Goal: Information Seeking & Learning: Learn about a topic

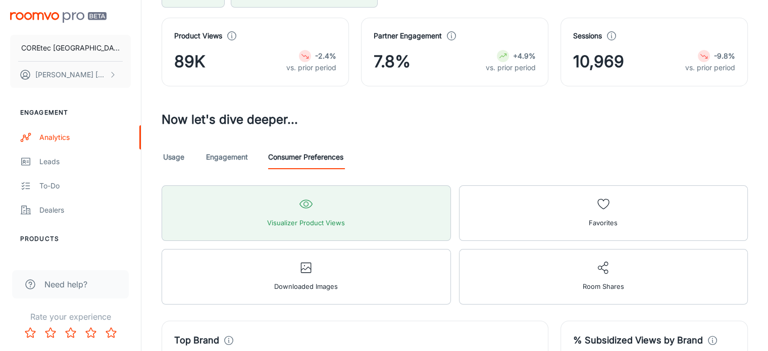
scroll to position [101, 0]
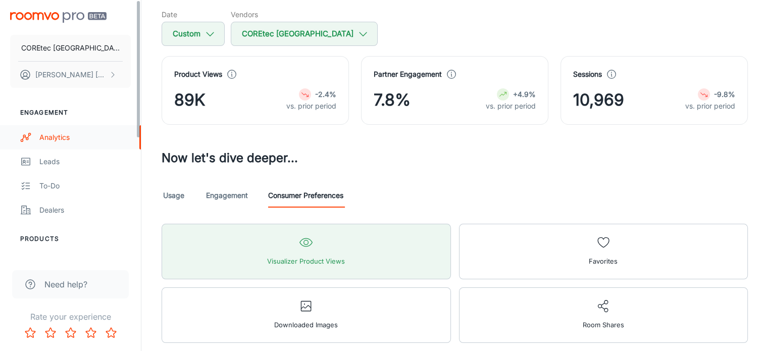
click at [73, 139] on div "Analytics" at bounding box center [84, 137] width 91 height 11
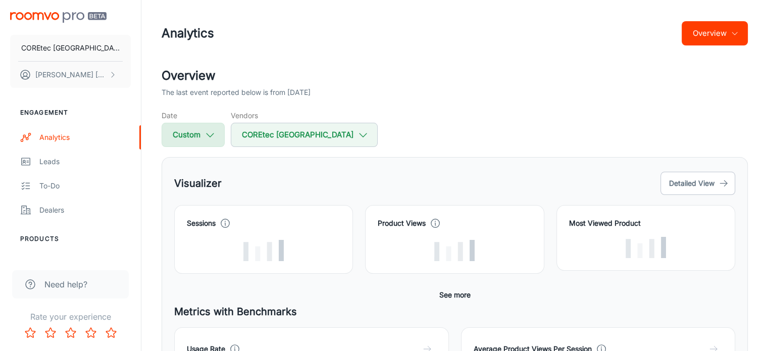
click at [188, 131] on button "Custom" at bounding box center [193, 135] width 63 height 24
select select "7"
select select "2025"
select select "7"
select select "2025"
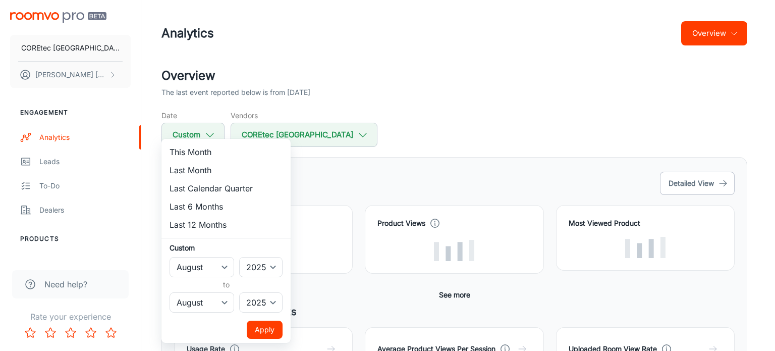
click at [492, 105] on div at bounding box center [387, 175] width 775 height 351
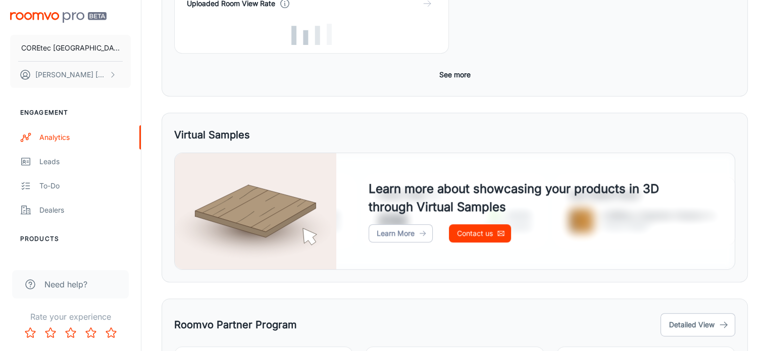
scroll to position [464, 0]
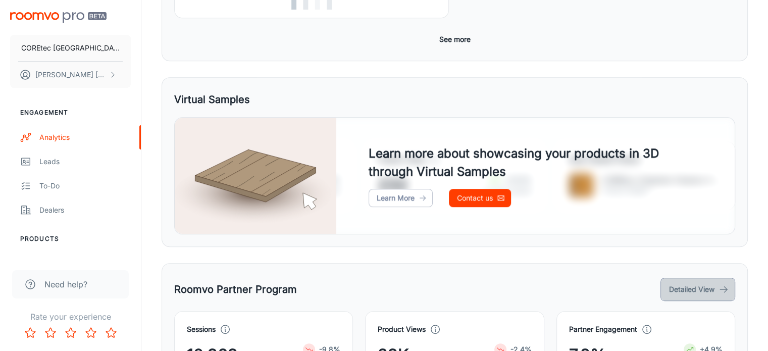
click at [703, 278] on button "Detailed View" at bounding box center [697, 289] width 75 height 23
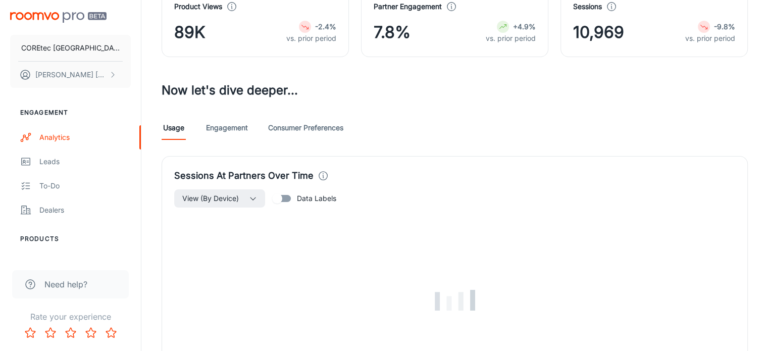
scroll to position [151, 0]
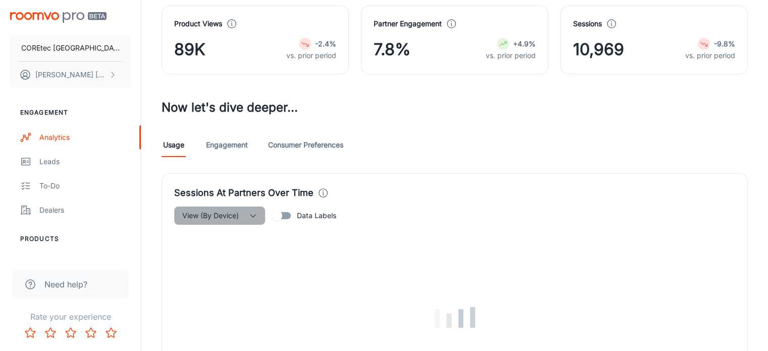
click at [250, 207] on button "View (By Device)" at bounding box center [219, 215] width 91 height 18
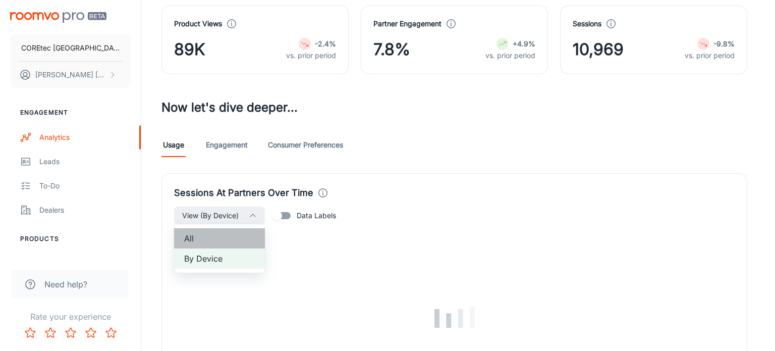
click at [226, 236] on span "All" at bounding box center [219, 238] width 71 height 12
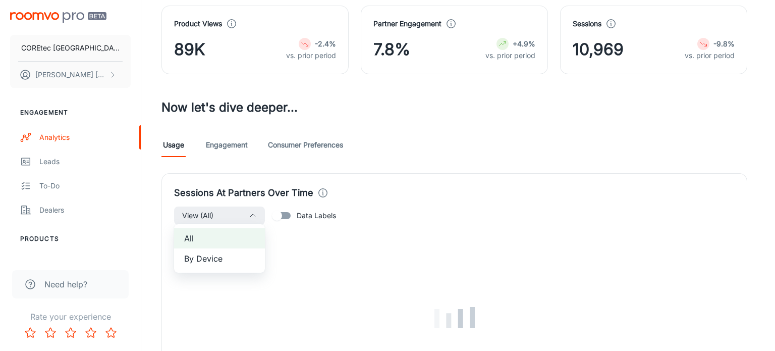
click at [287, 213] on div at bounding box center [387, 175] width 775 height 351
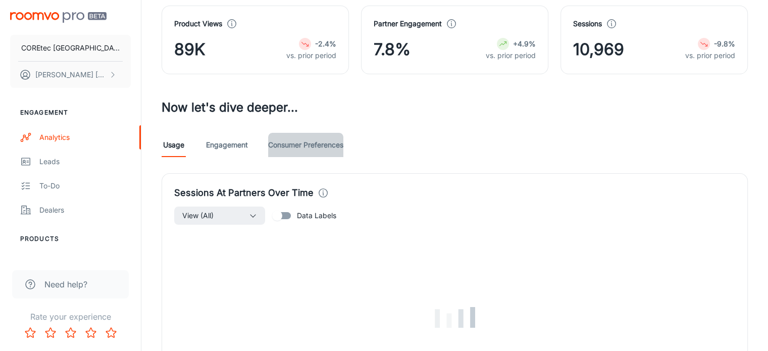
click at [305, 147] on link "Consumer Preferences" at bounding box center [305, 145] width 75 height 24
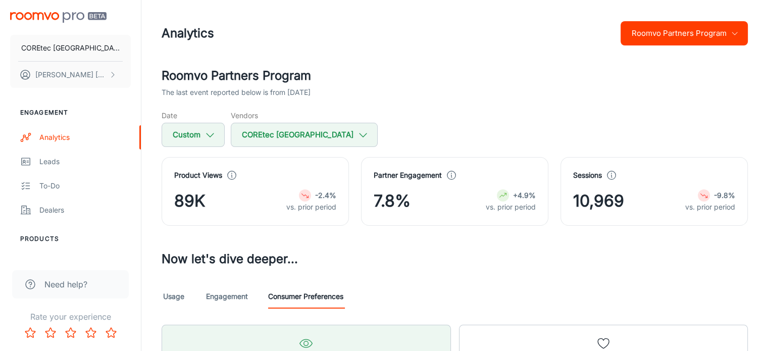
click at [233, 298] on link "Engagement" at bounding box center [227, 296] width 42 height 24
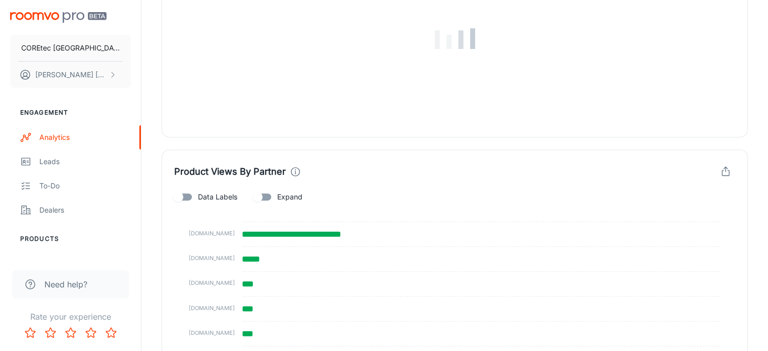
scroll to position [454, 0]
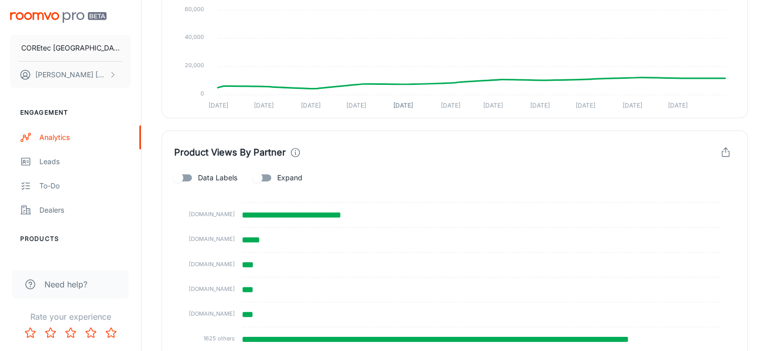
click at [187, 173] on input "Data Labels" at bounding box center [178, 177] width 58 height 19
checkbox input "true"
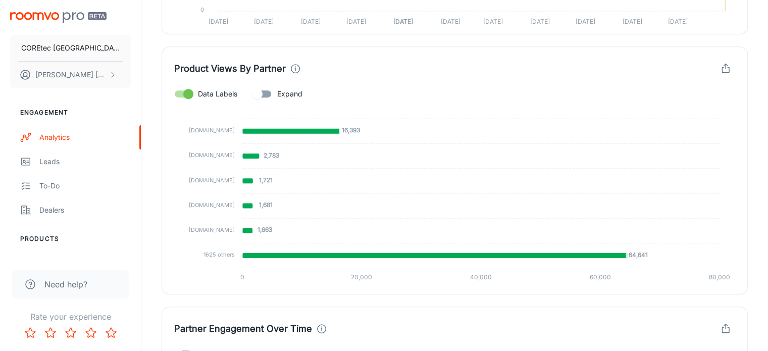
scroll to position [555, 0]
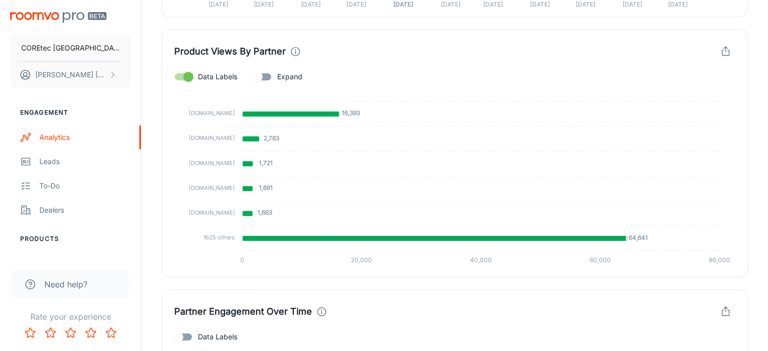
click at [263, 73] on input "Expand" at bounding box center [258, 76] width 58 height 19
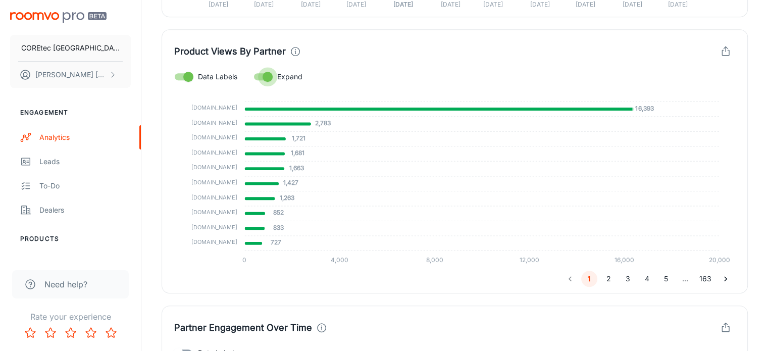
click at [260, 76] on input "Expand" at bounding box center [268, 76] width 58 height 19
checkbox input "false"
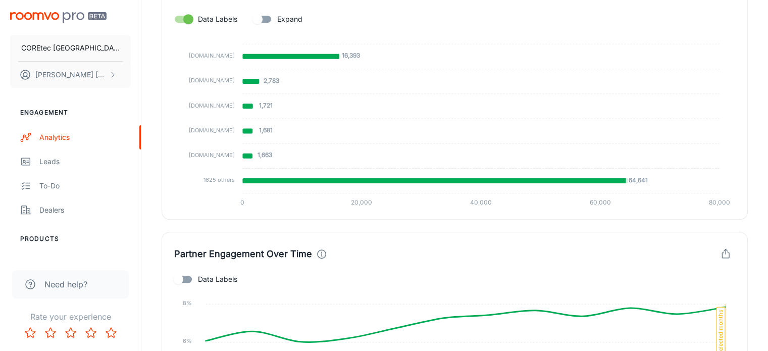
scroll to position [707, 0]
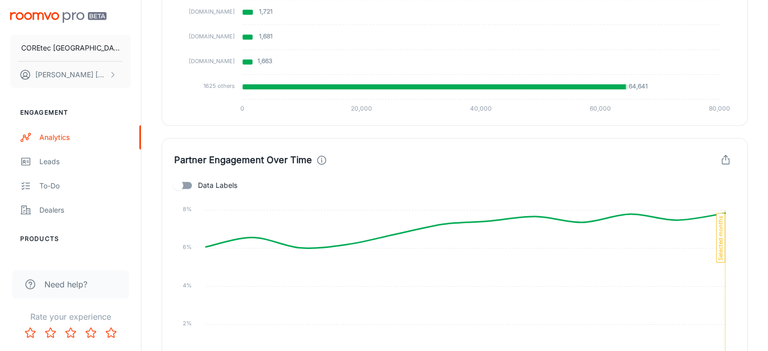
click at [190, 184] on input "Data Labels" at bounding box center [178, 185] width 58 height 19
checkbox input "true"
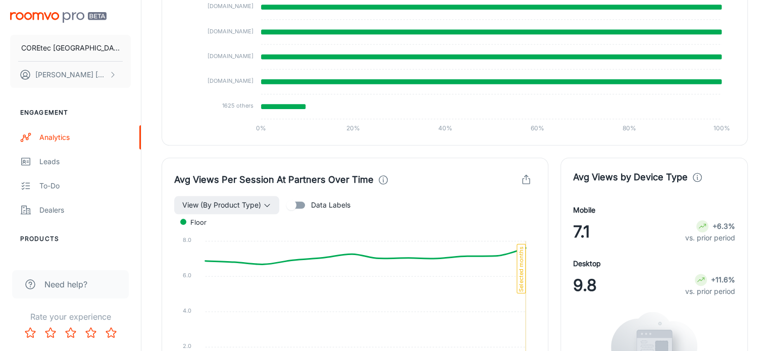
scroll to position [1211, 0]
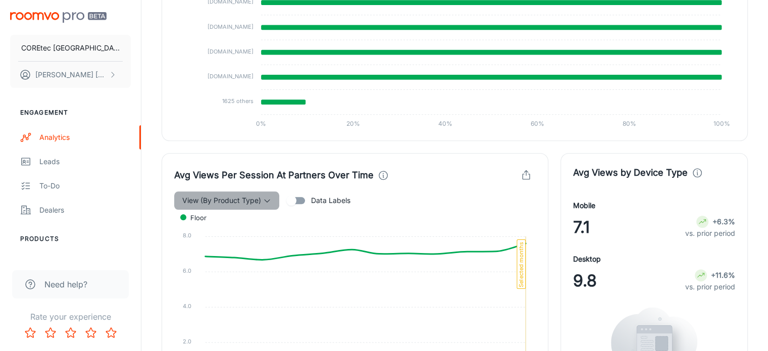
click at [265, 199] on polyline "button" at bounding box center [266, 200] width 5 height 3
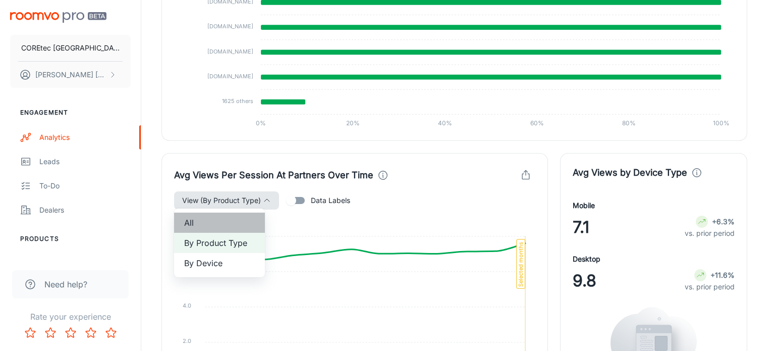
click at [227, 220] on span "All" at bounding box center [219, 223] width 71 height 12
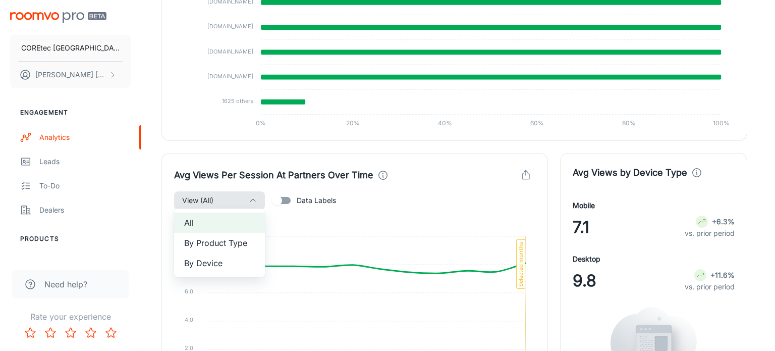
click at [403, 271] on div at bounding box center [387, 175] width 775 height 351
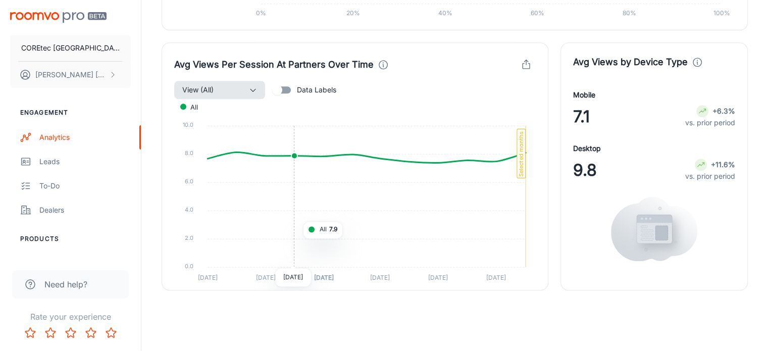
scroll to position [1324, 0]
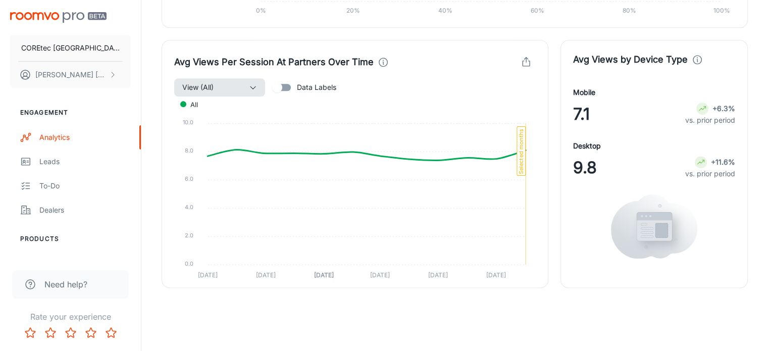
click at [248, 82] on button "View (All)" at bounding box center [219, 87] width 91 height 18
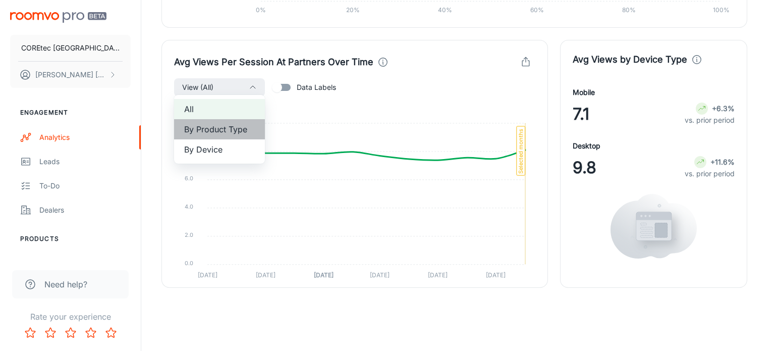
click at [229, 135] on span "By Product Type" at bounding box center [219, 129] width 71 height 12
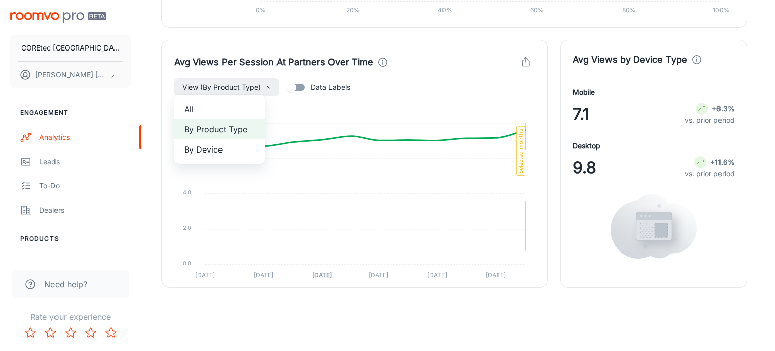
click at [510, 133] on div at bounding box center [387, 175] width 775 height 351
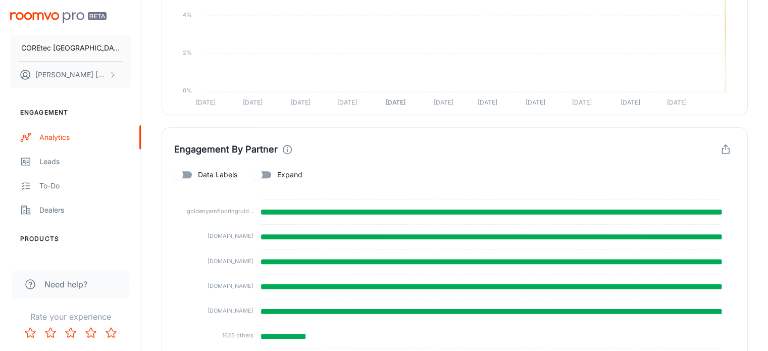
scroll to position [971, 0]
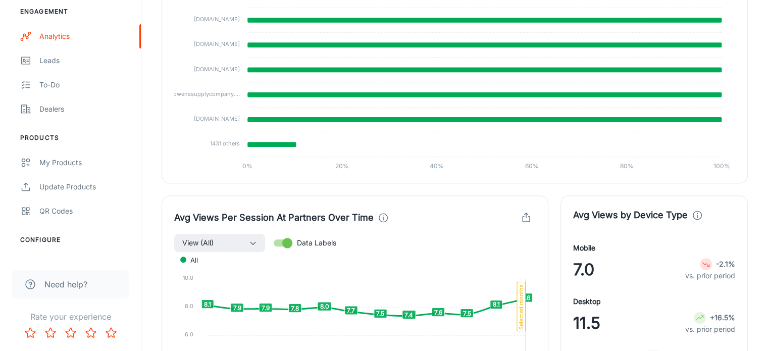
scroll to position [1223, 0]
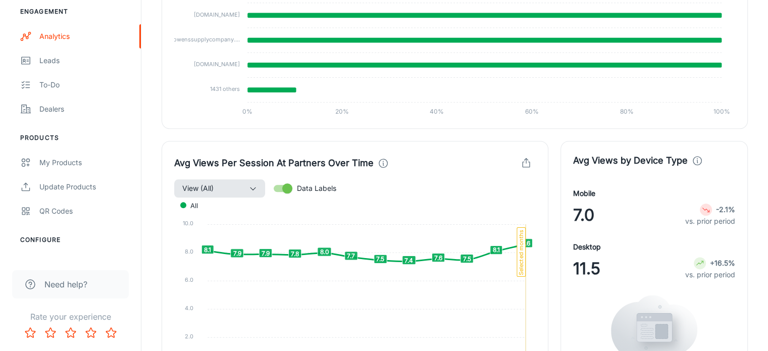
click at [228, 184] on button "View (All)" at bounding box center [219, 188] width 91 height 18
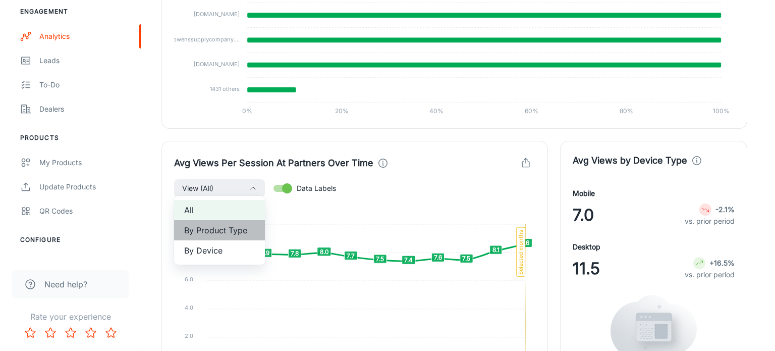
click at [229, 230] on span "By Product Type" at bounding box center [219, 230] width 71 height 12
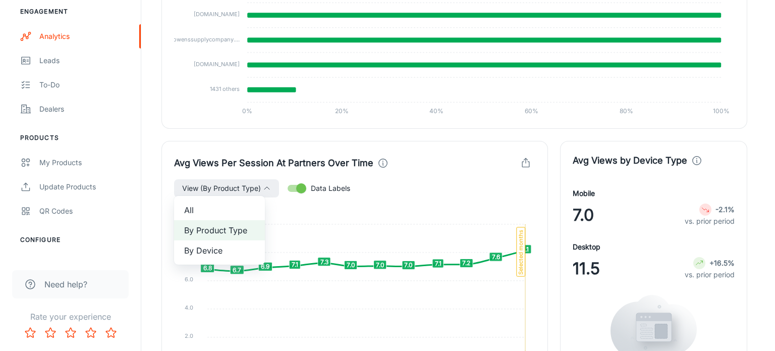
click at [401, 209] on div at bounding box center [387, 175] width 775 height 351
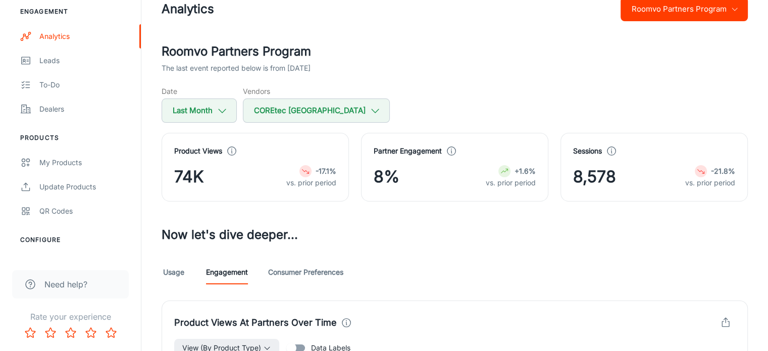
scroll to position [0, 0]
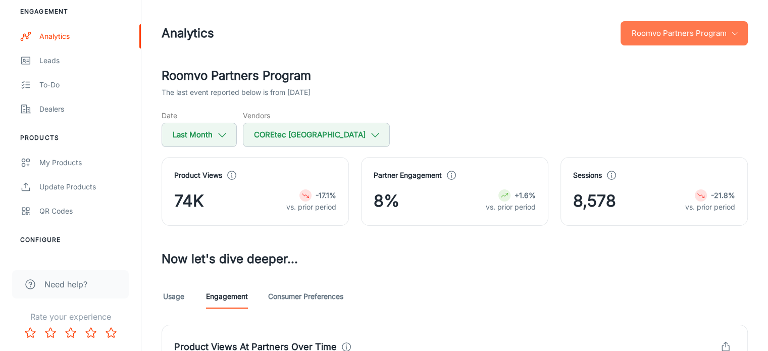
click at [705, 41] on button "Roomvo Partners Program" at bounding box center [683, 33] width 127 height 24
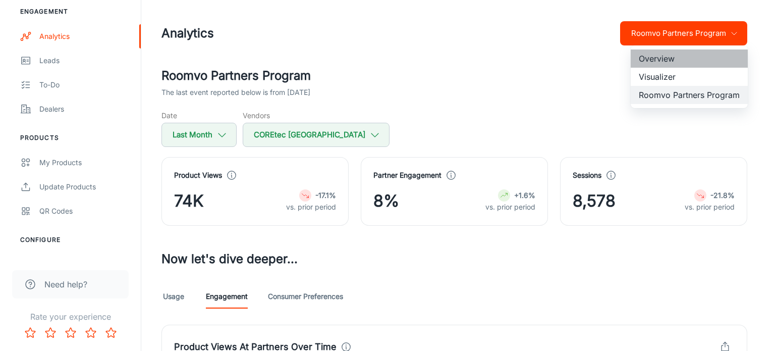
click at [682, 62] on li "Overview" at bounding box center [689, 58] width 117 height 18
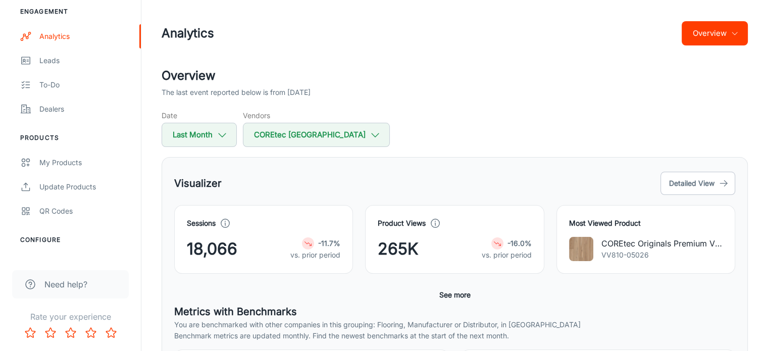
click at [708, 46] on div "Analytics Overview" at bounding box center [455, 33] width 586 height 26
click at [717, 33] on button "Overview" at bounding box center [714, 33] width 66 height 24
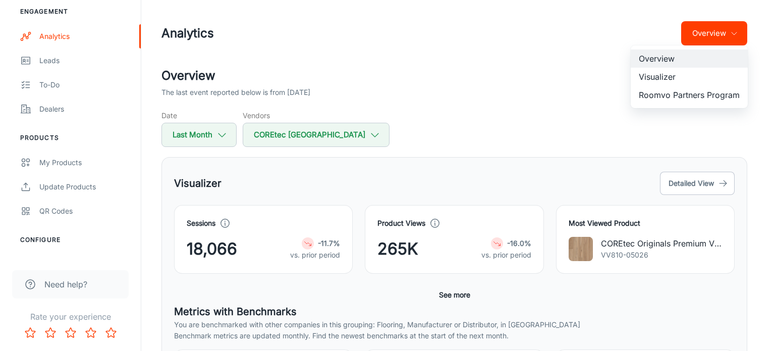
click at [697, 75] on li "Visualizer" at bounding box center [689, 77] width 117 height 18
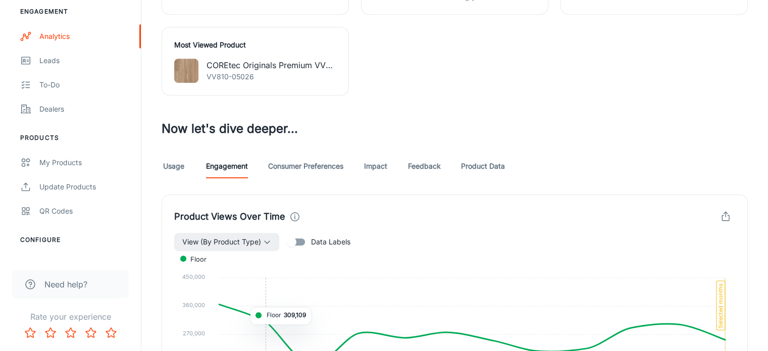
scroll to position [555, 0]
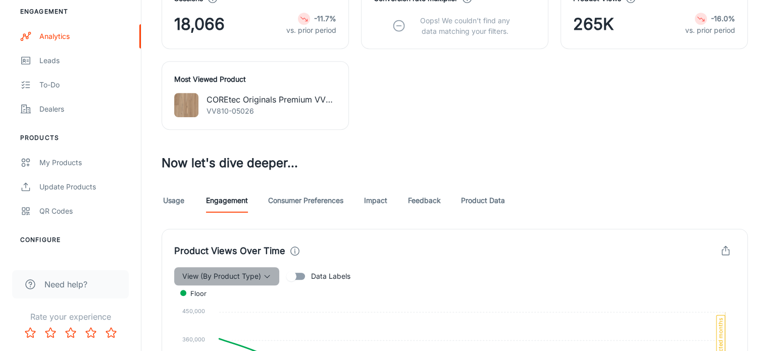
click at [257, 270] on span "View (By Product Type)" at bounding box center [221, 276] width 79 height 12
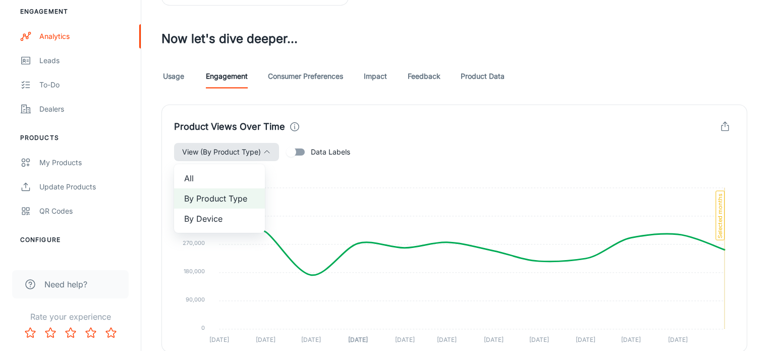
click at [257, 159] on div at bounding box center [387, 175] width 775 height 351
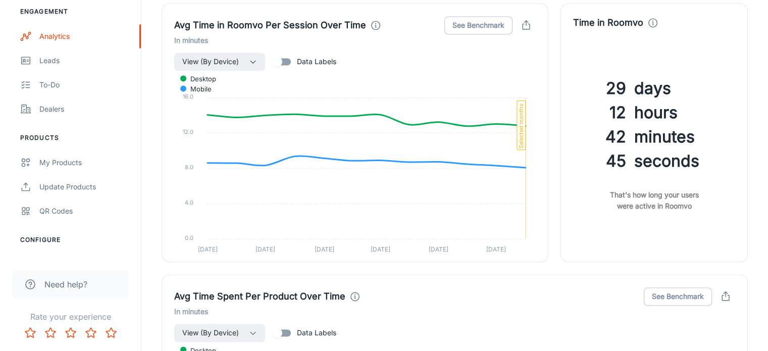
scroll to position [1615, 0]
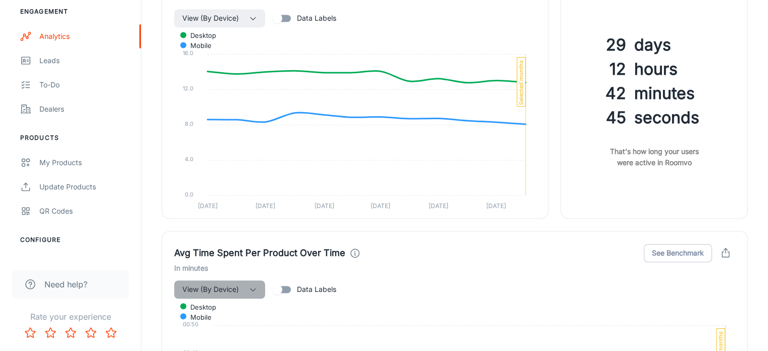
click at [252, 285] on icon "button" at bounding box center [253, 289] width 8 height 8
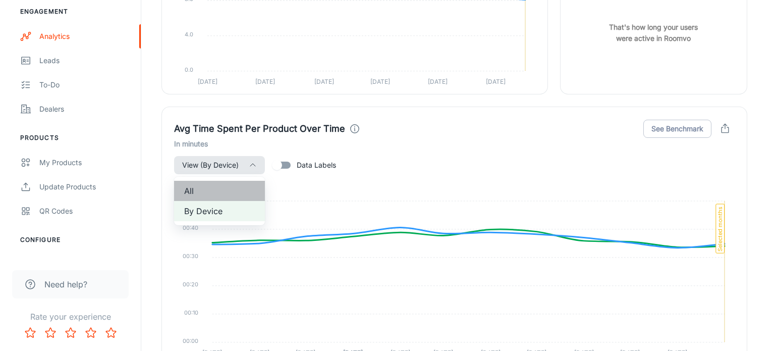
click at [213, 185] on span "All" at bounding box center [219, 191] width 71 height 12
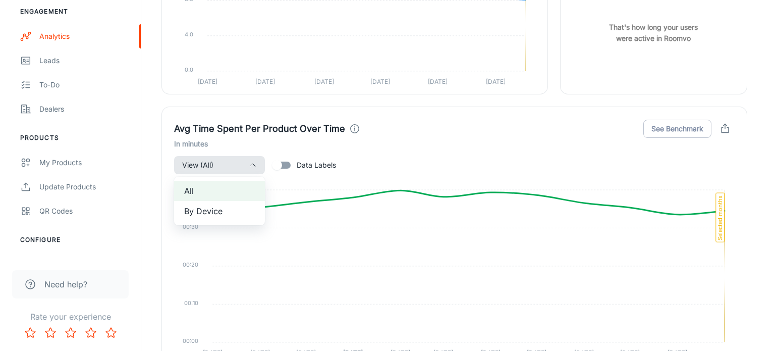
click at [652, 218] on div at bounding box center [387, 175] width 775 height 351
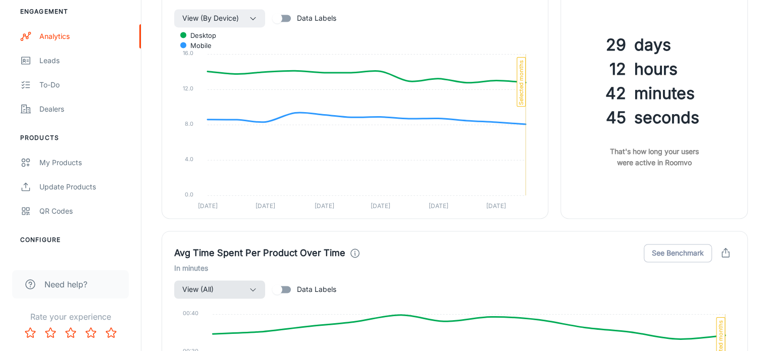
click at [305, 284] on span "Data Labels" at bounding box center [316, 289] width 39 height 11
click at [305, 280] on input "Data Labels" at bounding box center [277, 289] width 58 height 19
checkbox input "true"
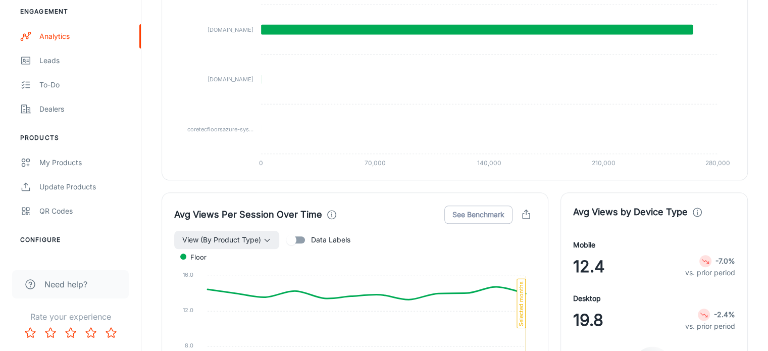
scroll to position [1120, 0]
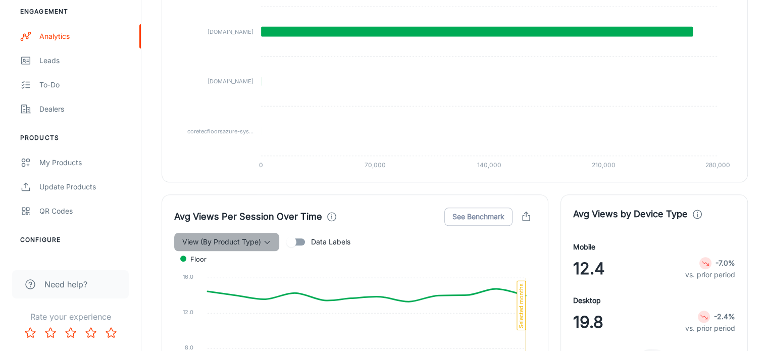
click at [278, 233] on button "View (By Product Type)" at bounding box center [226, 242] width 105 height 18
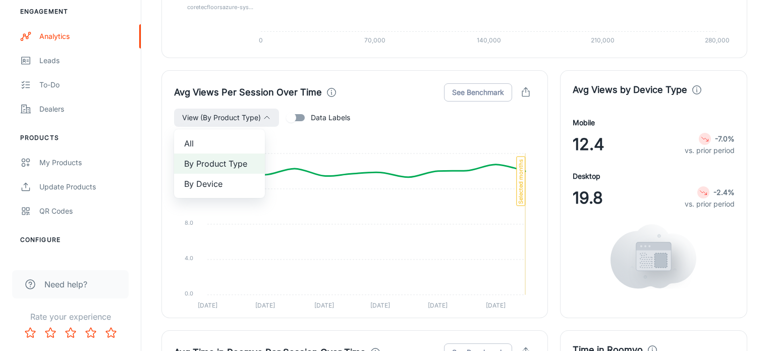
click at [497, 169] on div at bounding box center [387, 175] width 775 height 351
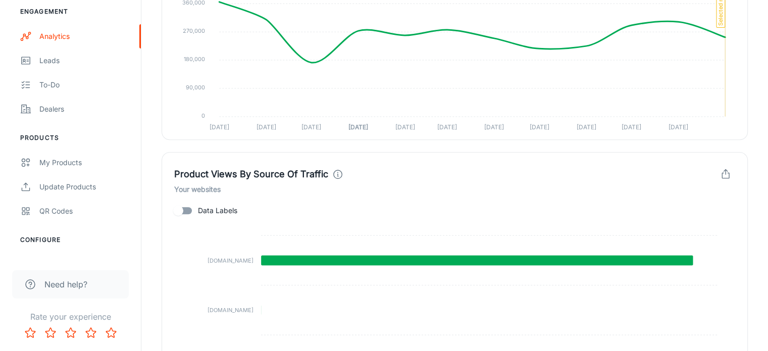
scroll to position [868, 0]
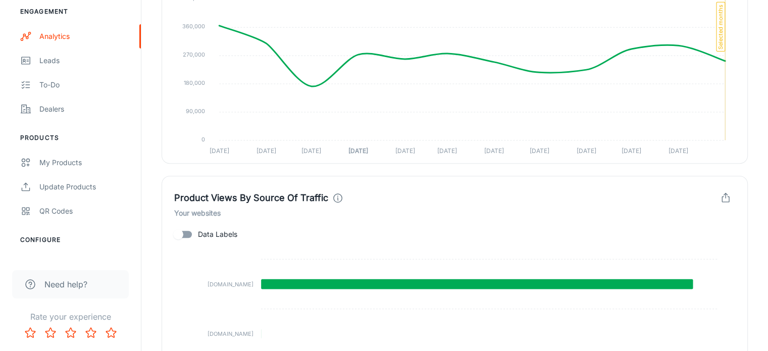
click at [186, 244] on foreignobject at bounding box center [454, 336] width 561 height 184
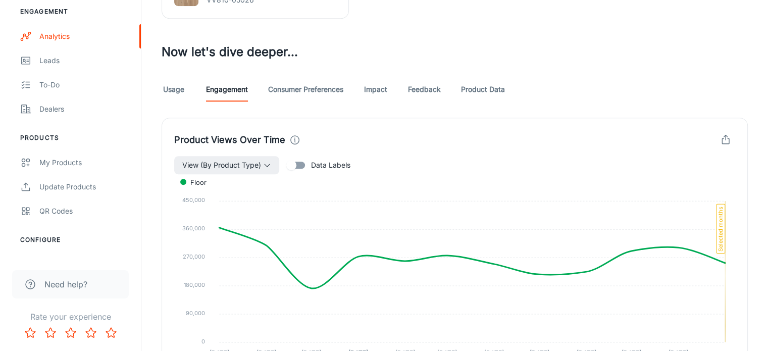
scroll to position [616, 0]
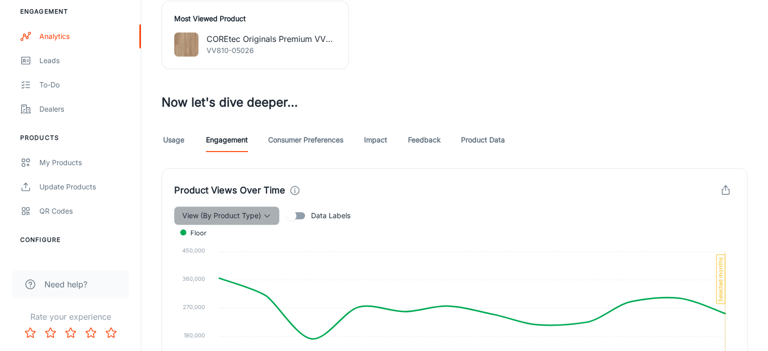
click at [268, 206] on button "View (By Product Type)" at bounding box center [226, 215] width 105 height 18
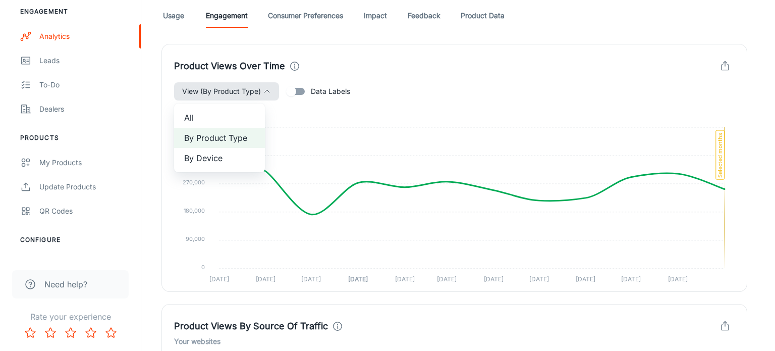
click at [268, 98] on div at bounding box center [387, 175] width 775 height 351
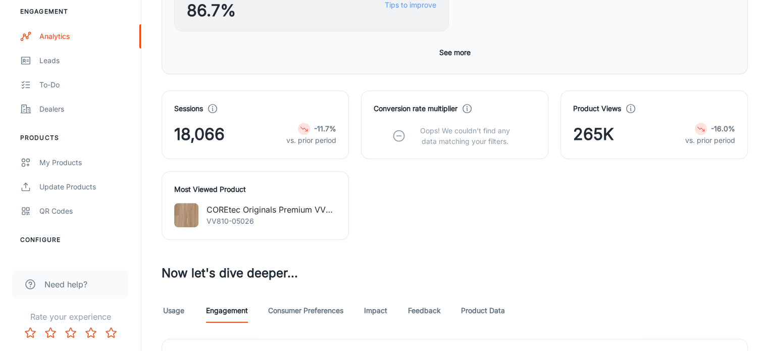
scroll to position [454, 0]
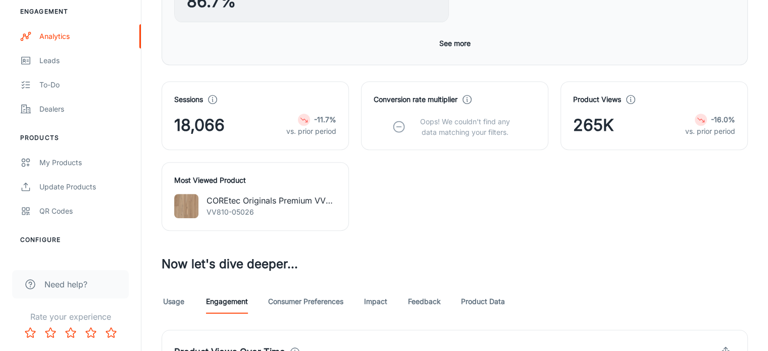
click at [488, 289] on link "Product Data" at bounding box center [483, 301] width 44 height 24
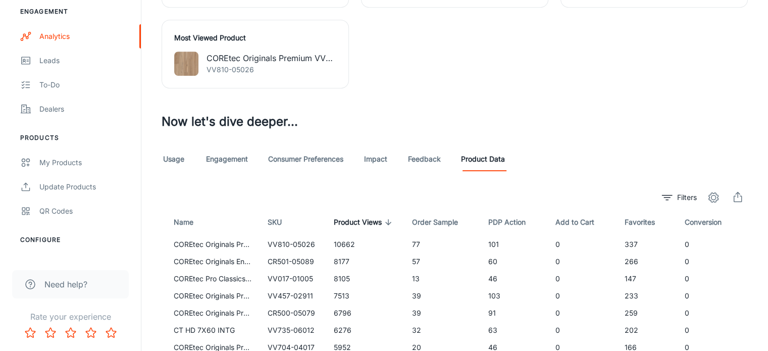
scroll to position [546, 0]
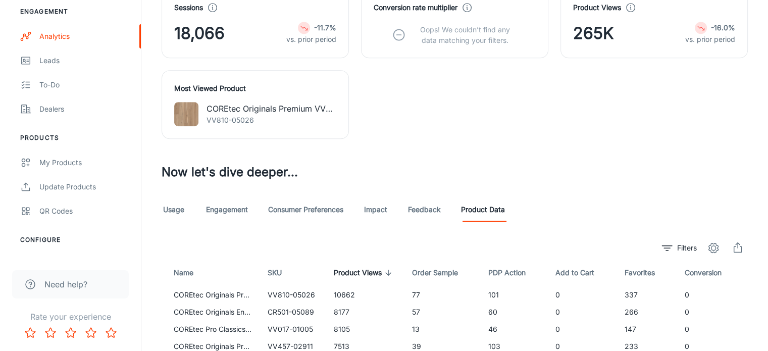
click at [381, 197] on link "Impact" at bounding box center [375, 209] width 24 height 24
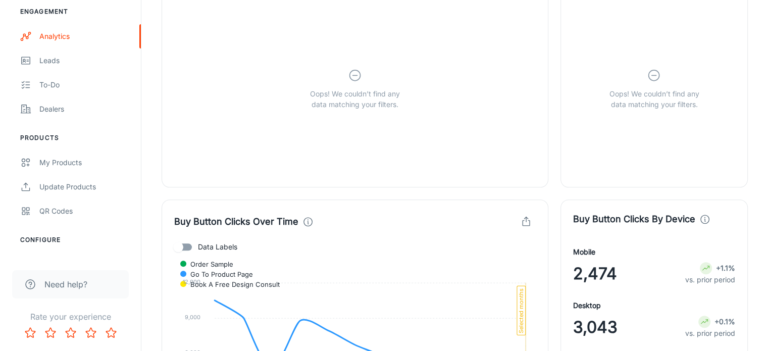
scroll to position [1110, 0]
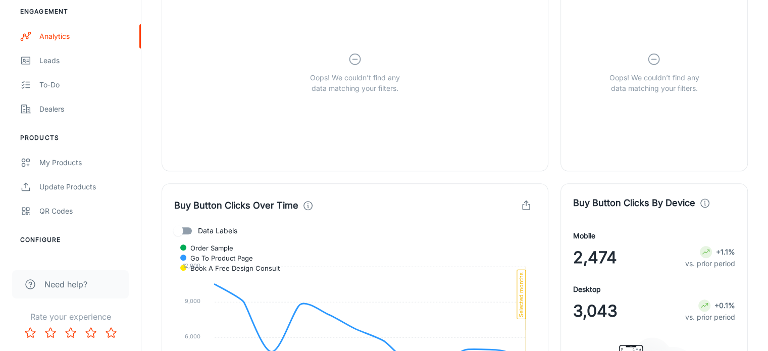
click at [195, 221] on input "Data Labels" at bounding box center [178, 230] width 58 height 19
checkbox input "true"
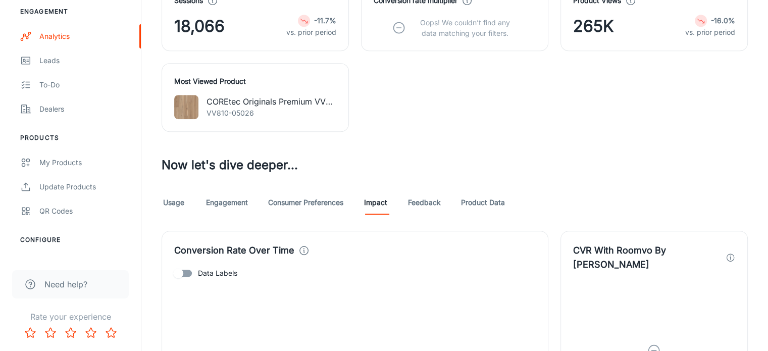
scroll to position [499, 0]
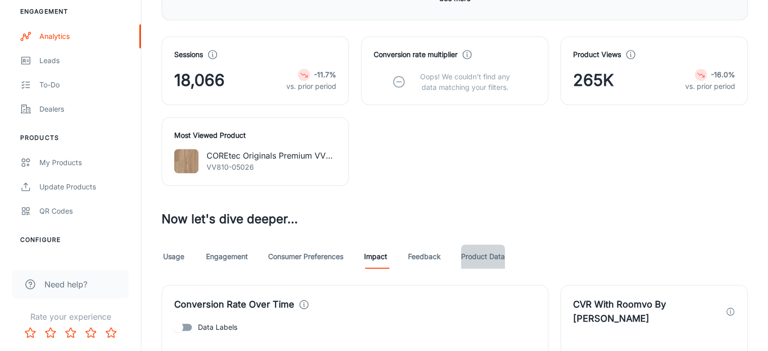
click at [501, 244] on link "Product Data" at bounding box center [483, 256] width 44 height 24
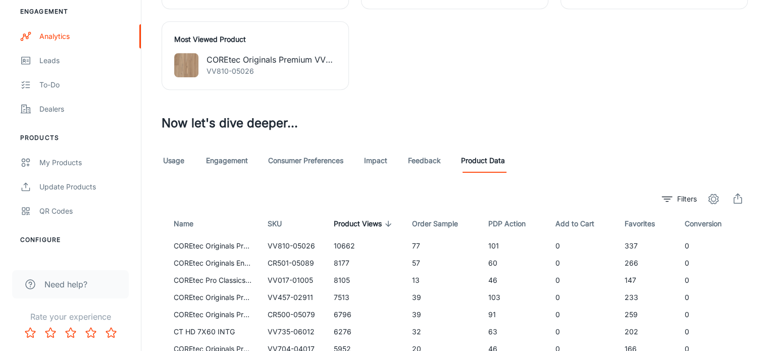
scroll to position [597, 0]
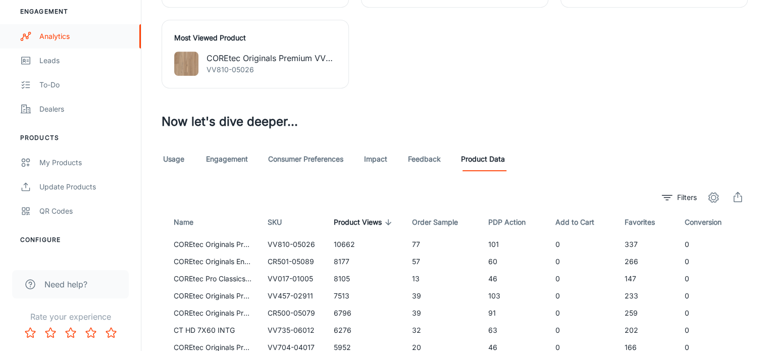
click at [61, 35] on div "Analytics" at bounding box center [84, 36] width 91 height 11
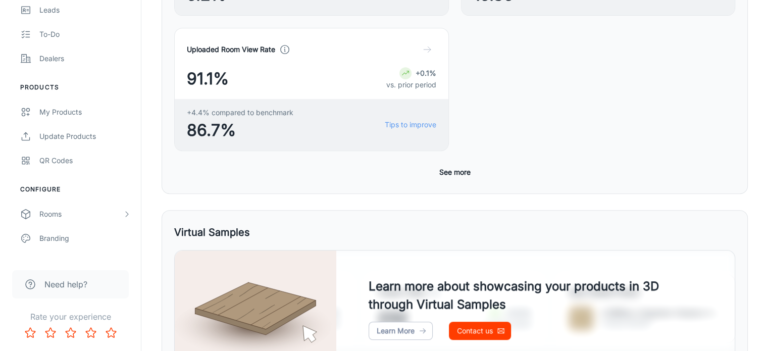
scroll to position [549, 0]
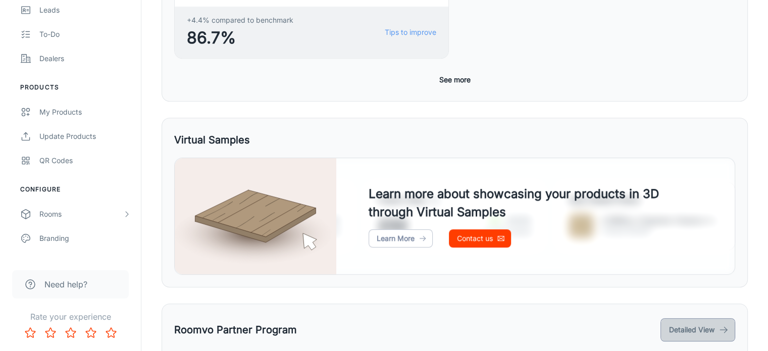
click at [684, 318] on button "Detailed View" at bounding box center [697, 329] width 75 height 23
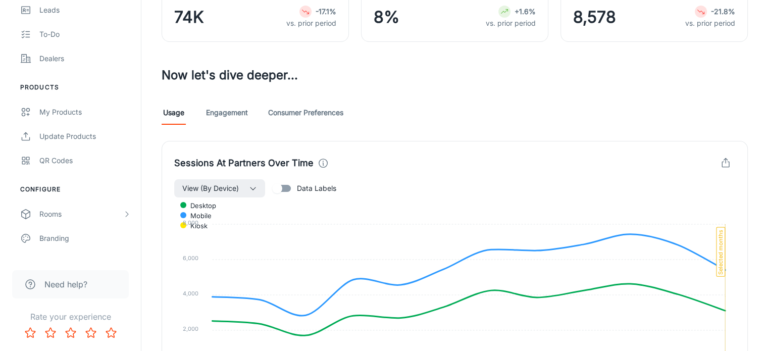
scroll to position [168, 0]
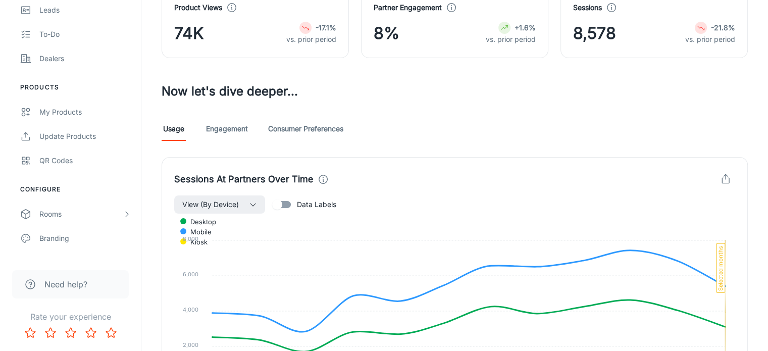
click at [218, 127] on link "Engagement" at bounding box center [227, 129] width 42 height 24
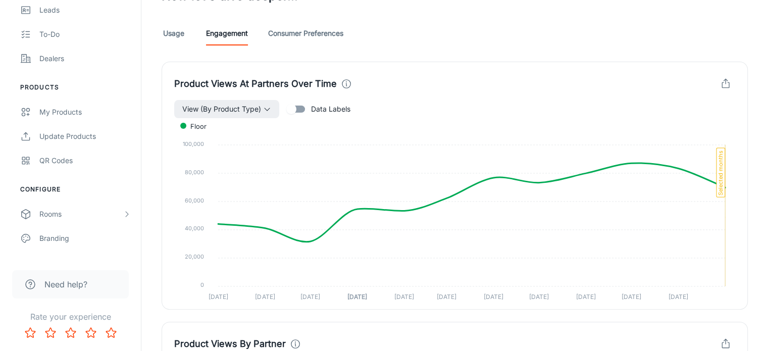
scroll to position [252, 0]
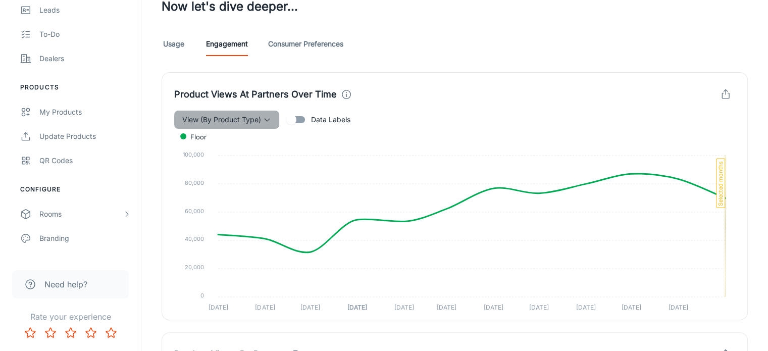
click at [262, 121] on button "View (By Product Type)" at bounding box center [226, 120] width 105 height 18
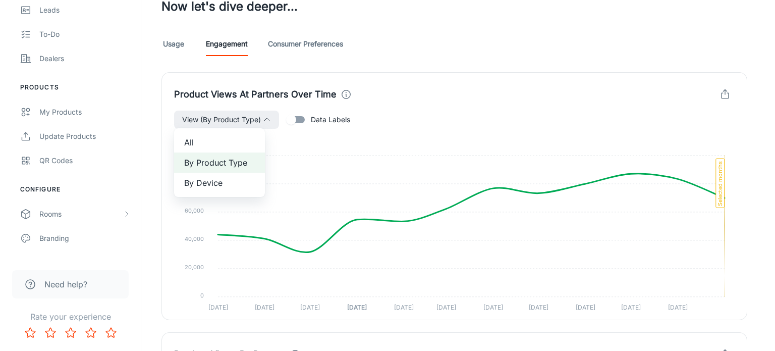
click at [652, 206] on div at bounding box center [387, 175] width 775 height 351
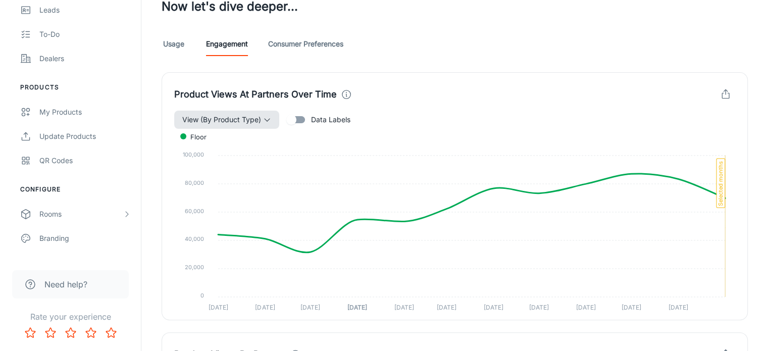
click at [233, 122] on span "View (By Product Type)" at bounding box center [221, 120] width 79 height 12
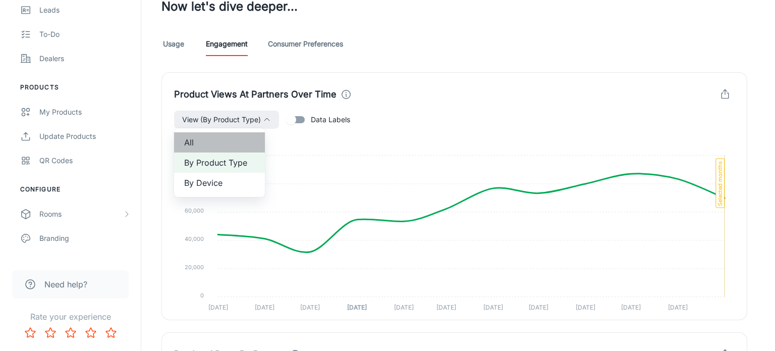
click at [213, 135] on li "All" at bounding box center [219, 142] width 91 height 20
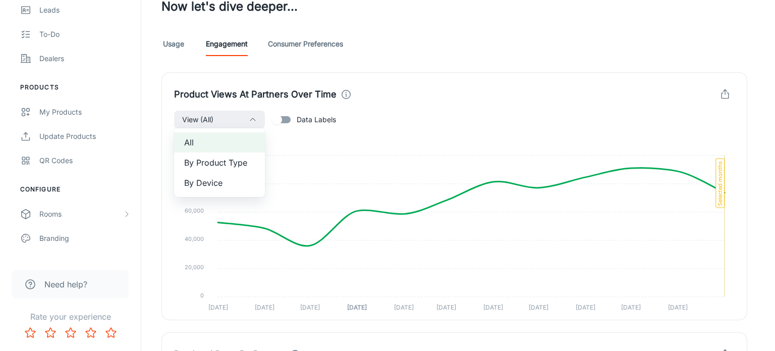
click at [623, 171] on div at bounding box center [387, 175] width 775 height 351
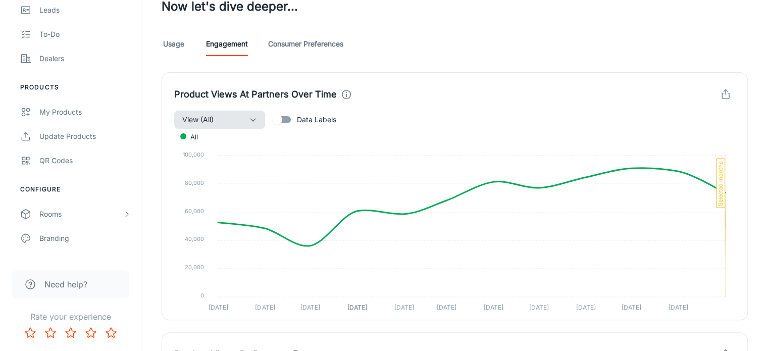
click at [245, 122] on button "View (All)" at bounding box center [219, 120] width 91 height 18
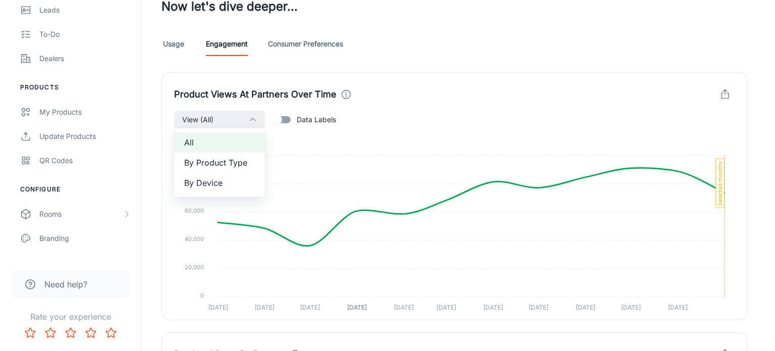
click at [224, 164] on span "By Product Type" at bounding box center [219, 162] width 71 height 12
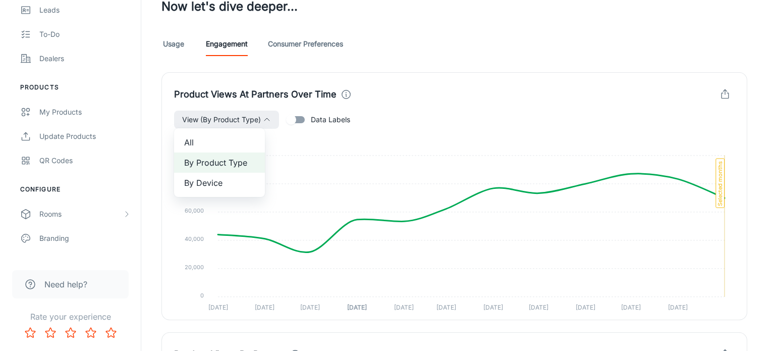
click at [417, 151] on div at bounding box center [387, 175] width 775 height 351
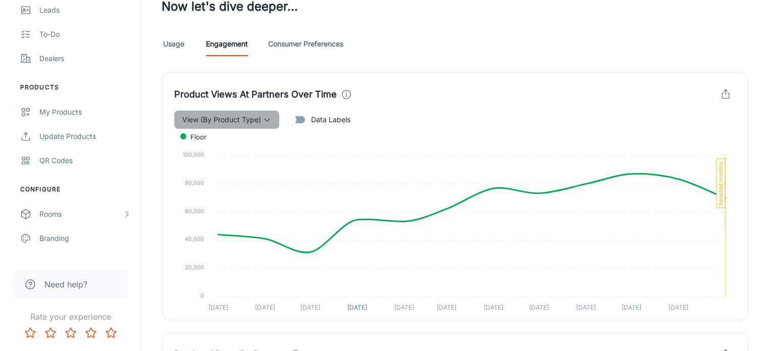
click at [255, 119] on span "View (By Product Type)" at bounding box center [221, 120] width 79 height 12
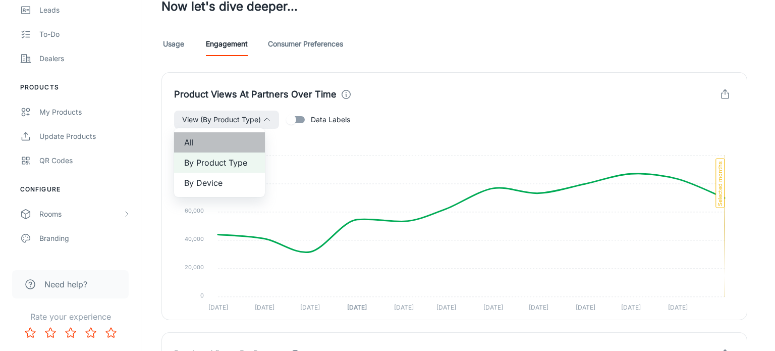
click at [238, 143] on span "All" at bounding box center [219, 142] width 71 height 12
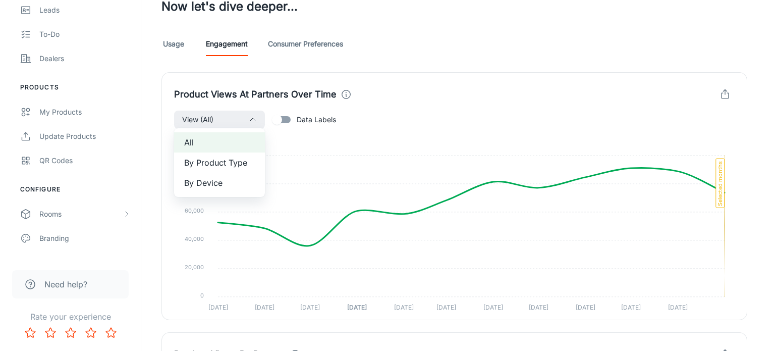
click at [246, 126] on div at bounding box center [387, 175] width 775 height 351
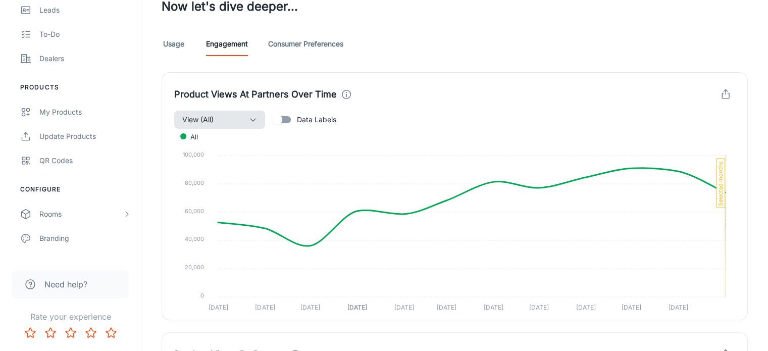
click at [243, 124] on button "View (All)" at bounding box center [219, 120] width 91 height 18
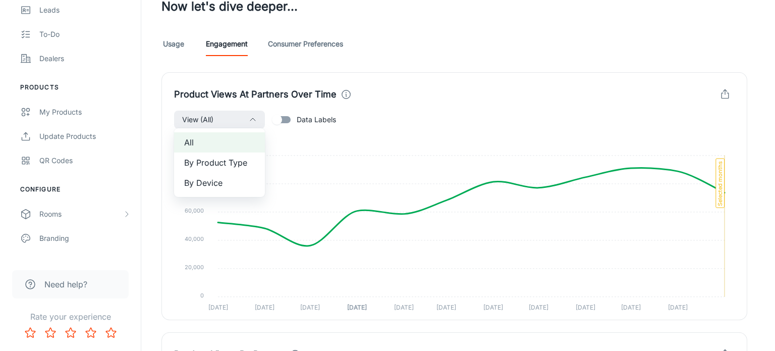
click at [218, 162] on span "By Product Type" at bounding box center [219, 162] width 71 height 12
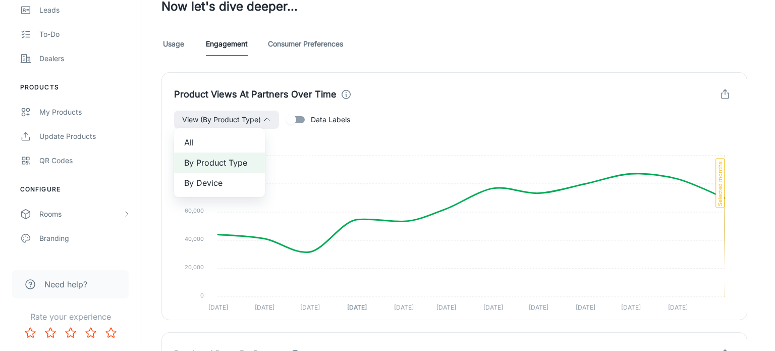
click at [570, 179] on div at bounding box center [387, 175] width 775 height 351
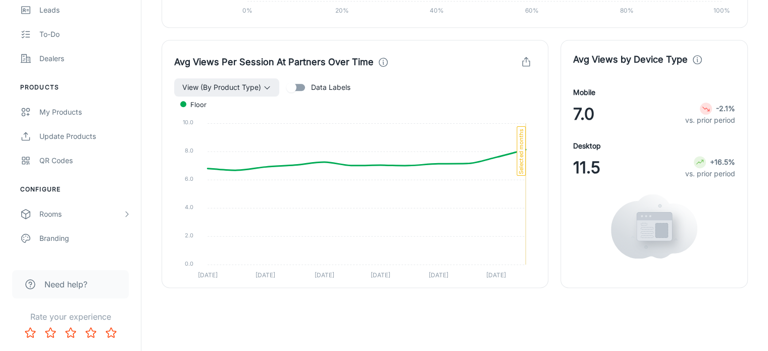
scroll to position [1324, 0]
